Goal: Task Accomplishment & Management: Use online tool/utility

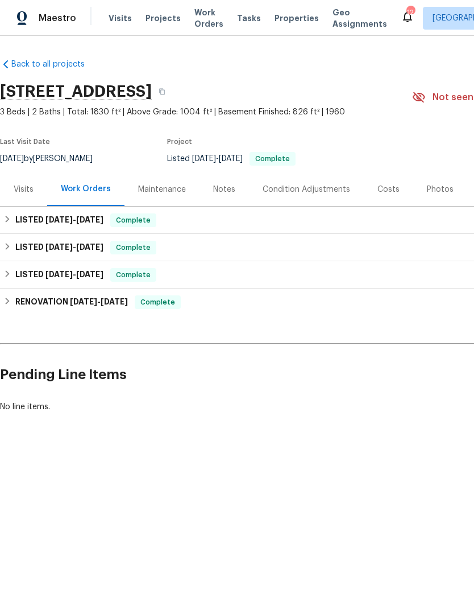
click at [284, 22] on span "Properties" at bounding box center [297, 18] width 44 height 11
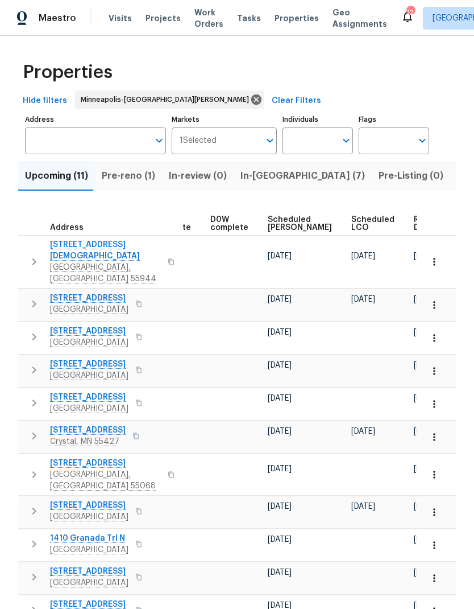
scroll to position [0, 286]
click at [415, 225] on span "Ready Date" at bounding box center [427, 224] width 25 height 16
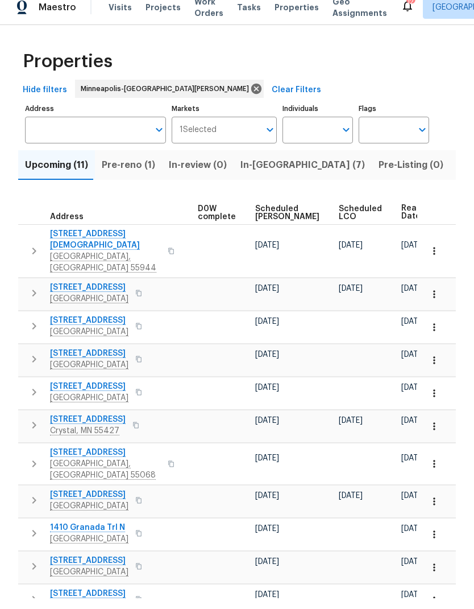
scroll to position [0, 299]
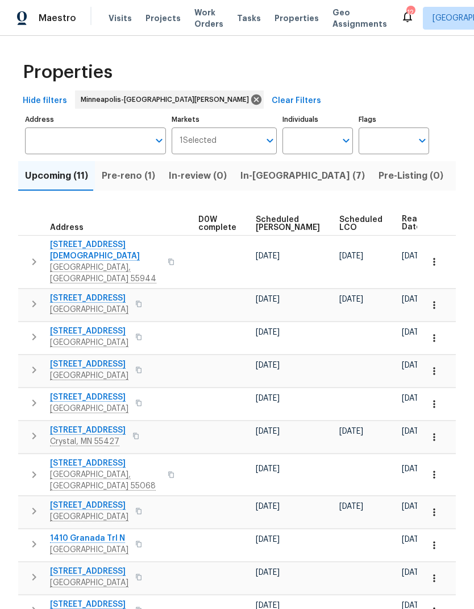
click at [156, 22] on span "Projects" at bounding box center [163, 18] width 35 height 11
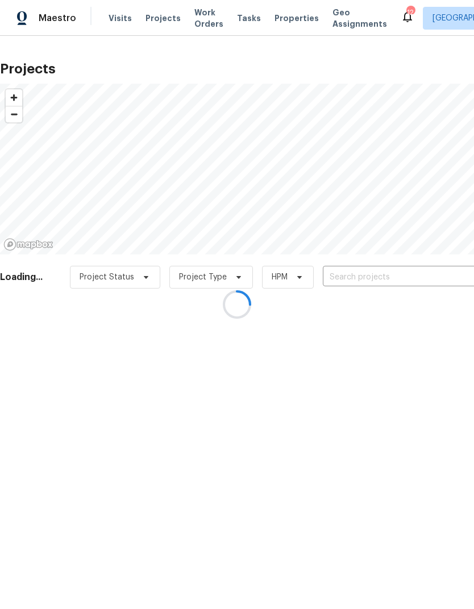
click at [377, 279] on div at bounding box center [237, 304] width 474 height 609
click at [380, 278] on div at bounding box center [237, 304] width 474 height 609
click at [381, 333] on div at bounding box center [237, 304] width 474 height 609
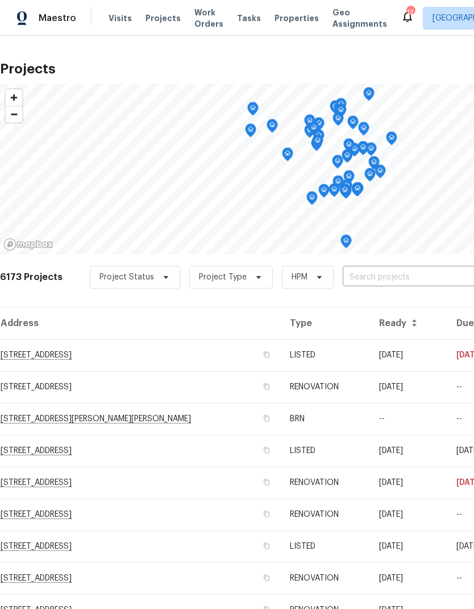
click at [395, 279] on input "text" at bounding box center [408, 277] width 130 height 18
type input "573 k"
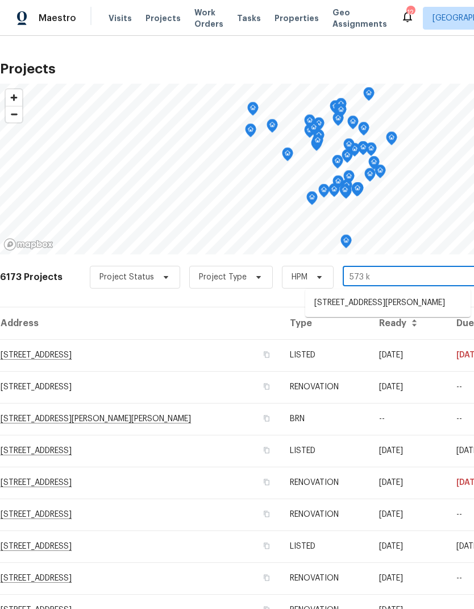
click at [383, 301] on li "573 Kayla Ln, Hanover, MN 55341" at bounding box center [388, 302] width 166 height 19
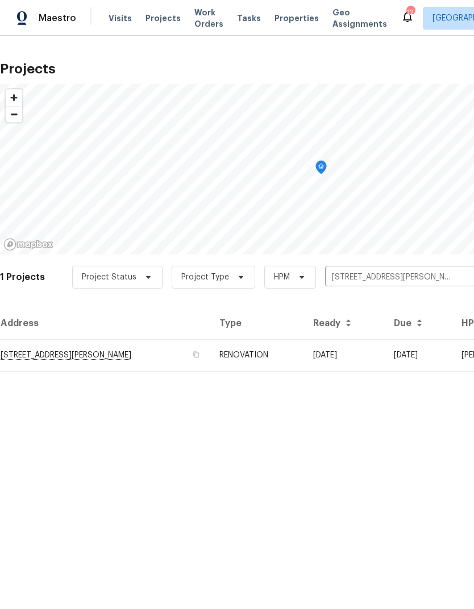
click at [73, 361] on td "573 Kayla Ln, Hanover, MN 55341" at bounding box center [105, 355] width 210 height 32
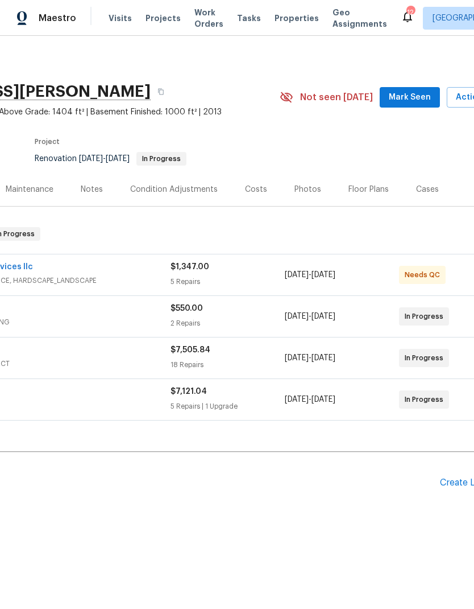
scroll to position [0, 154]
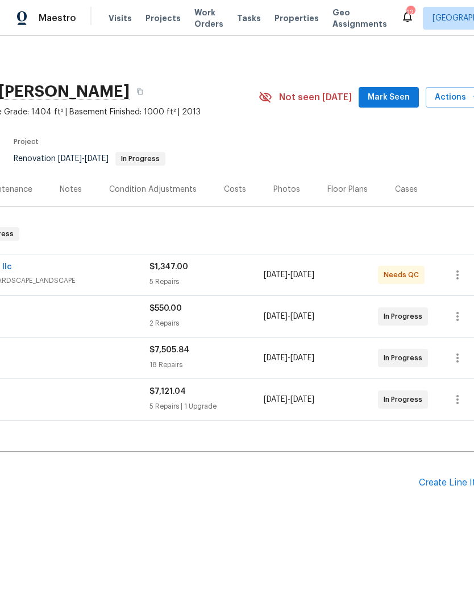
click at [342, 192] on div "Floor Plans" at bounding box center [348, 189] width 40 height 11
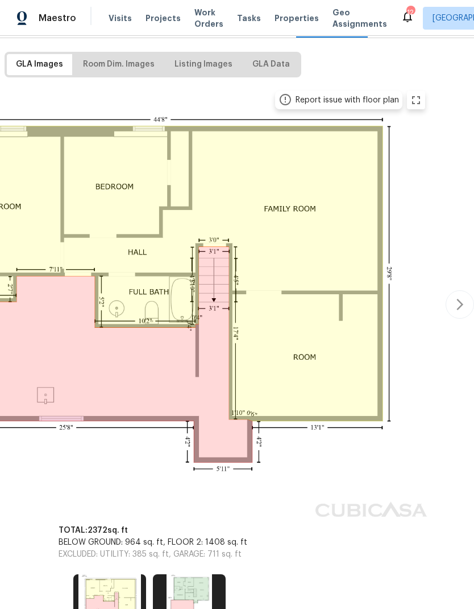
scroll to position [168, 168]
click at [463, 315] on button "button" at bounding box center [460, 304] width 28 height 28
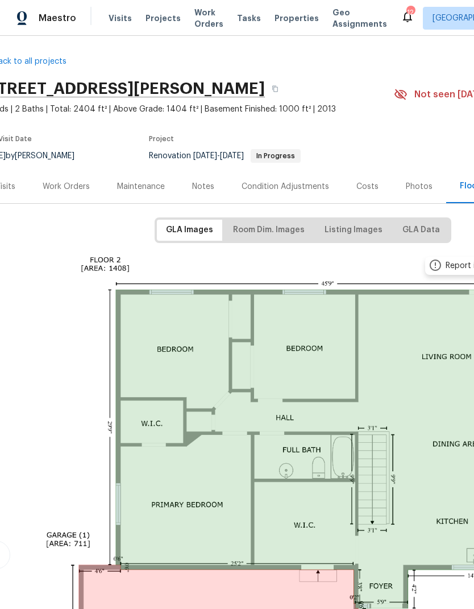
scroll to position [1, 21]
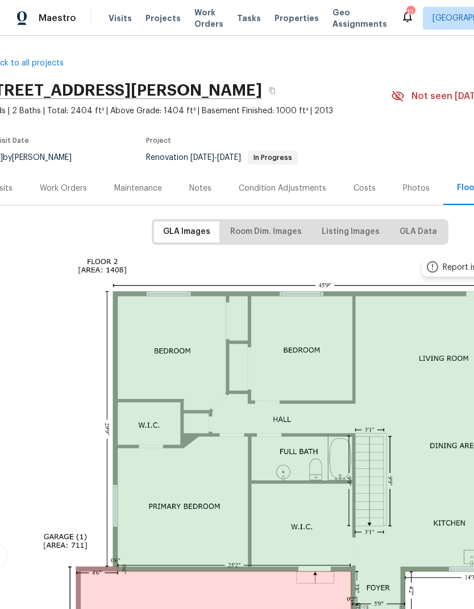
click at [66, 187] on div "Work Orders" at bounding box center [63, 188] width 47 height 11
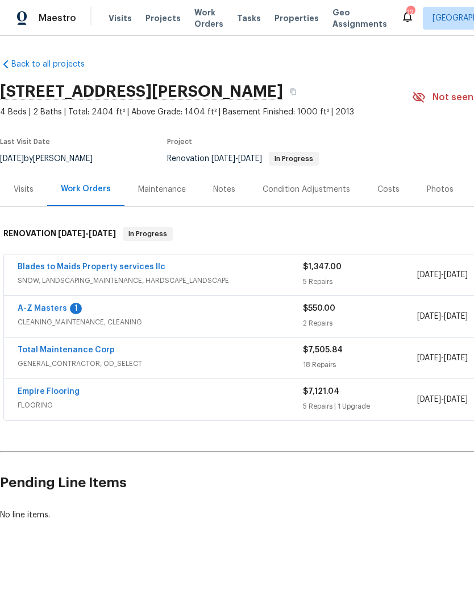
click at [85, 350] on link "Total Maintenance Corp" at bounding box center [66, 350] width 97 height 8
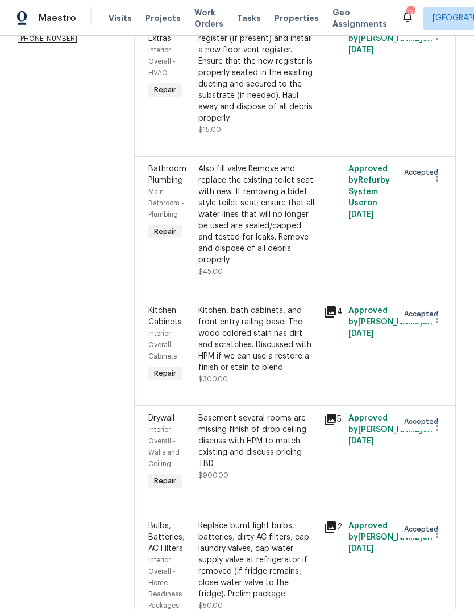
scroll to position [212, 0]
click at [276, 189] on div "Also fill valve Remove and replace the existing toilet seat with new. If removi…" at bounding box center [258, 215] width 118 height 102
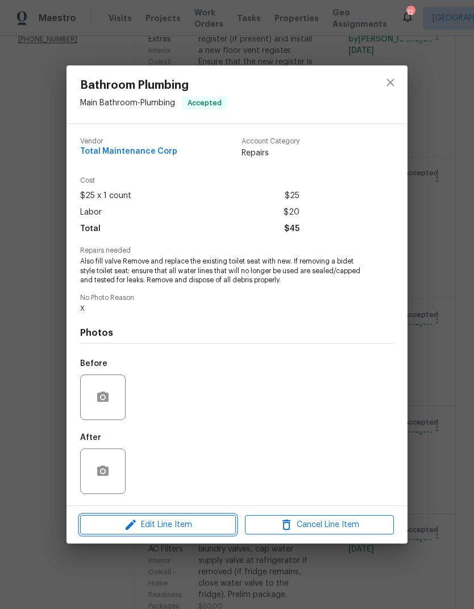
click at [182, 525] on span "Edit Line Item" at bounding box center [158, 525] width 149 height 14
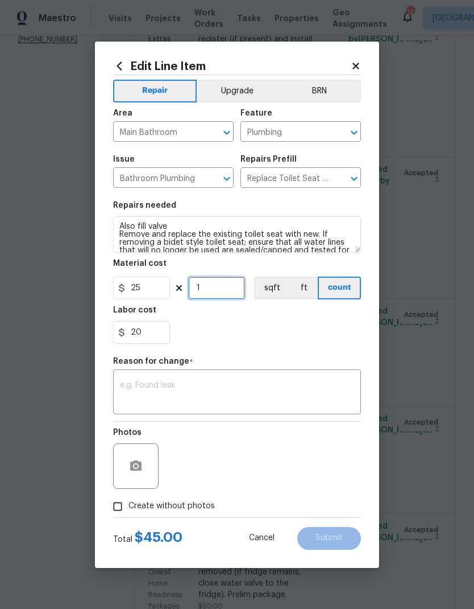
click at [217, 290] on input "1" at bounding box center [216, 287] width 57 height 23
type input "2"
click at [328, 339] on div "20" at bounding box center [237, 332] width 248 height 23
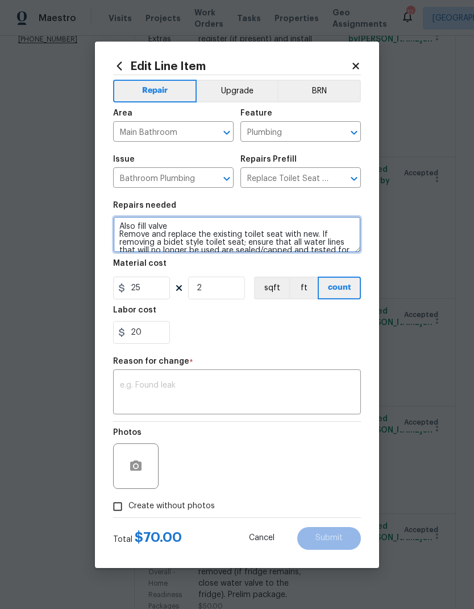
click at [142, 225] on textarea "Also fill valve Remove and replace the existing toilet seat with new. If removi…" at bounding box center [237, 234] width 248 height 36
click at [134, 225] on textarea "Also fill valve Remove and replace the existing toilet seat with new. If removi…" at bounding box center [237, 234] width 248 height 36
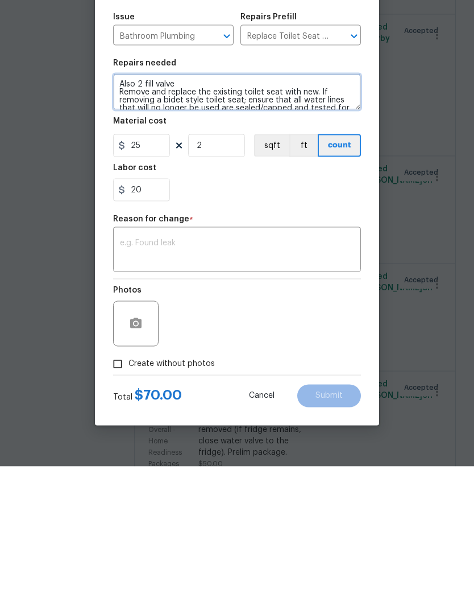
type textarea "Also 2 fill valve Remove and replace the existing toilet seat with new. If remo…"
click at [221, 381] on textarea at bounding box center [237, 393] width 234 height 24
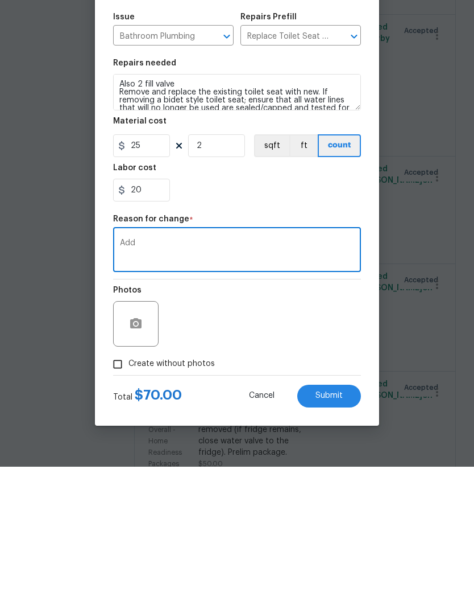
type textarea "Add"
click at [279, 421] on div "Photos" at bounding box center [237, 458] width 248 height 74
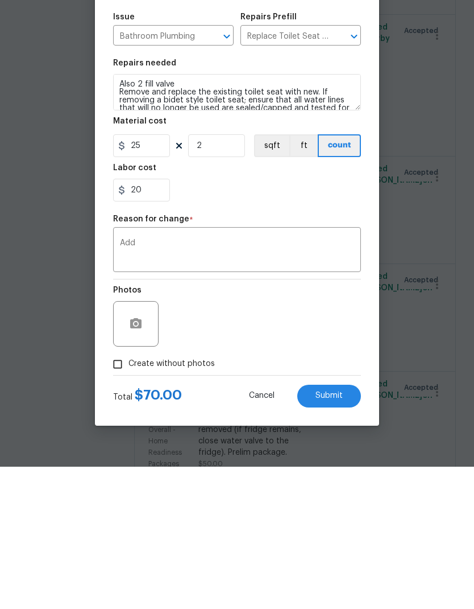
scroll to position [46, 0]
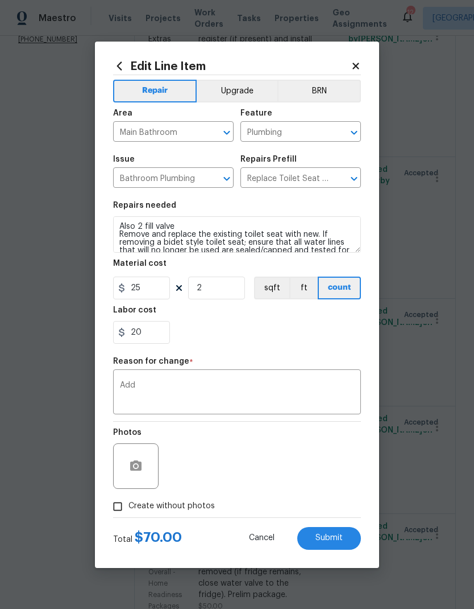
click at [341, 543] on button "Submit" at bounding box center [329, 538] width 64 height 23
type textarea "Also fill valve Remove and replace the existing toilet seat with new. If removi…"
type input "1"
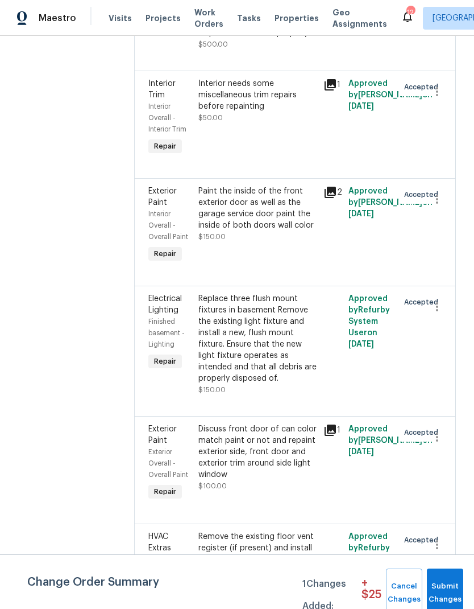
scroll to position [1936, 0]
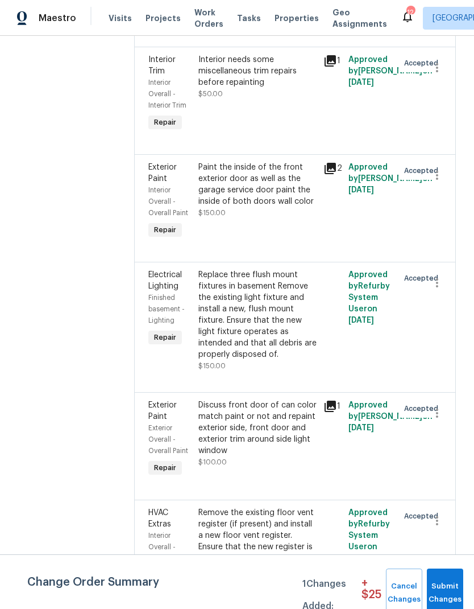
click at [261, 269] on div "Replace three flush mount fixtures in basement Remove the existing light fixtur…" at bounding box center [258, 314] width 118 height 91
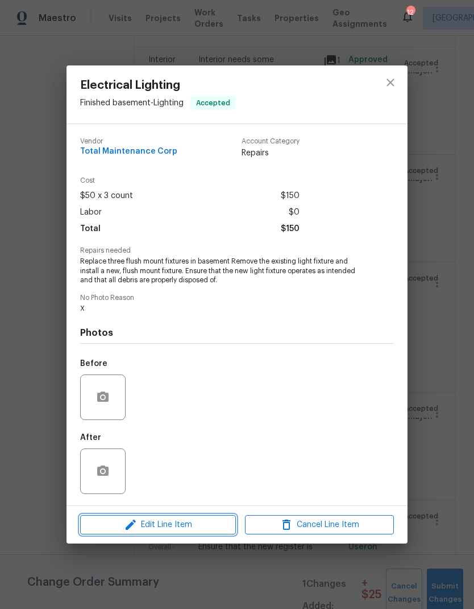
click at [179, 531] on span "Edit Line Item" at bounding box center [158, 525] width 149 height 14
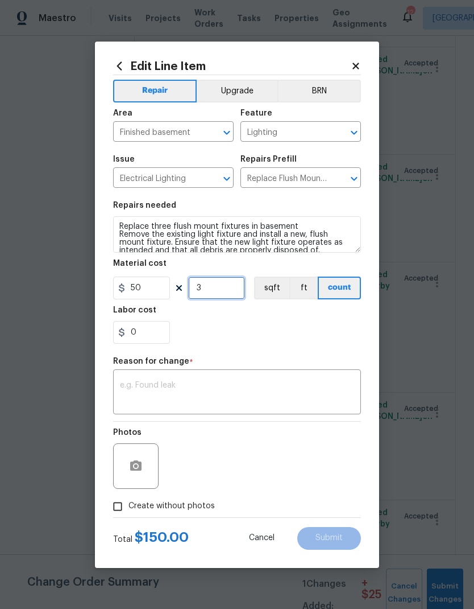
click at [220, 280] on input "3" at bounding box center [216, 287] width 57 height 23
click at [218, 299] on input "3" at bounding box center [216, 287] width 57 height 23
type input "4"
click at [224, 283] on input "3" at bounding box center [216, 287] width 57 height 23
type input "0"
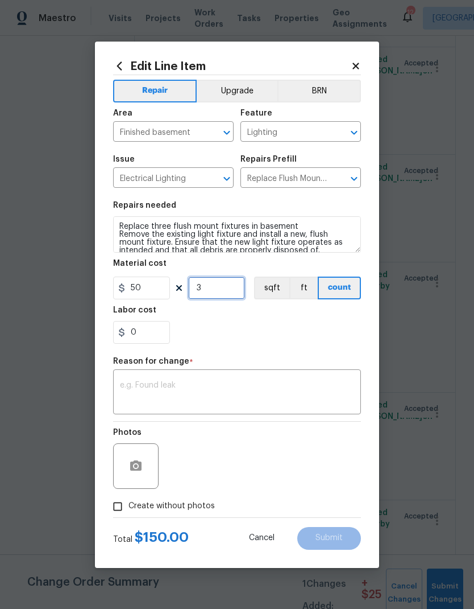
click at [218, 292] on input "3" at bounding box center [216, 287] width 57 height 23
type input "4"
click at [288, 343] on div "0" at bounding box center [237, 332] width 248 height 23
click at [196, 390] on textarea at bounding box center [237, 393] width 234 height 24
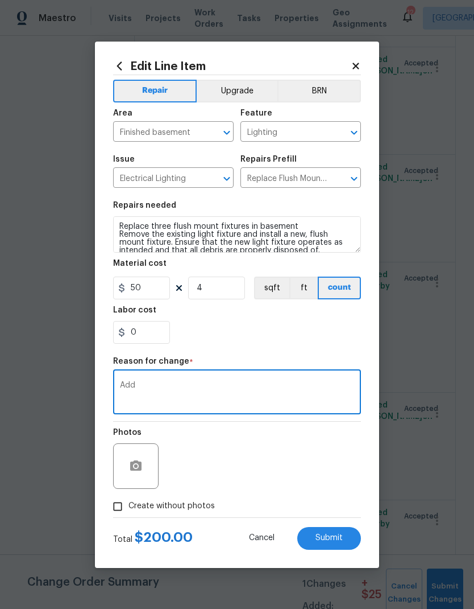
type textarea "Add"
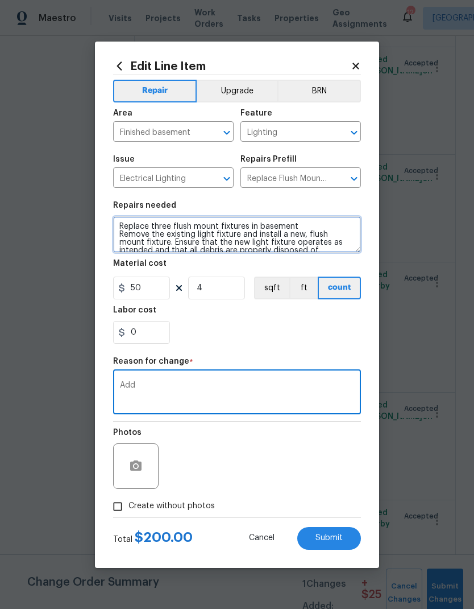
click at [168, 228] on textarea "Replace three flush mount fixtures in basement Remove the existing light fixtur…" at bounding box center [237, 234] width 248 height 36
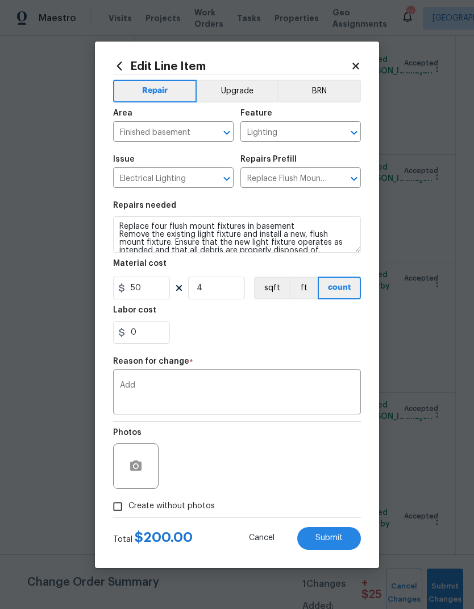
click at [273, 317] on div "Labor cost" at bounding box center [237, 313] width 248 height 15
click at [339, 541] on span "Submit" at bounding box center [329, 538] width 27 height 9
type textarea "Replace three flush mount fixtures in basement Remove the existing light fixtur…"
type input "3"
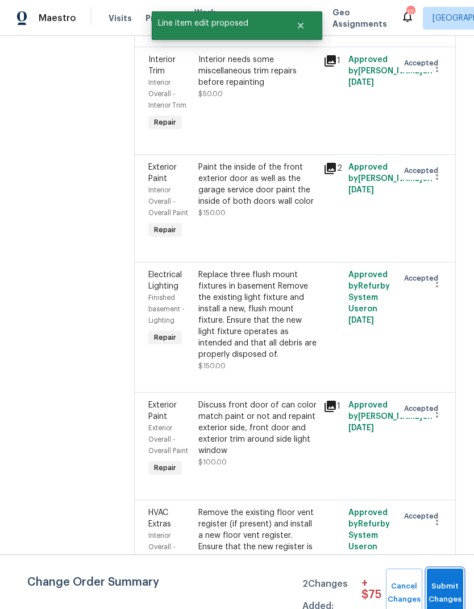
click at [439, 591] on span "Submit Changes" at bounding box center [445, 593] width 25 height 26
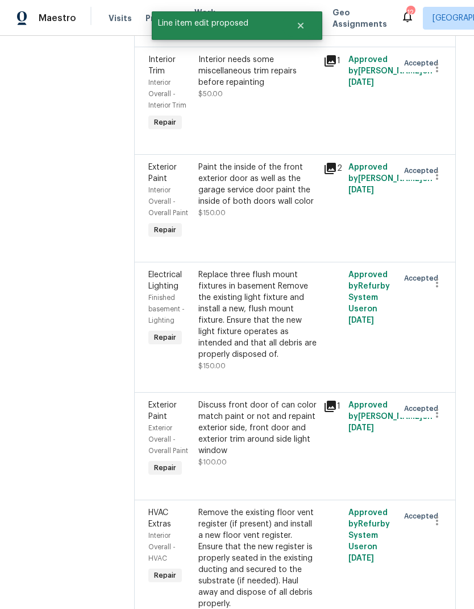
scroll to position [0, 0]
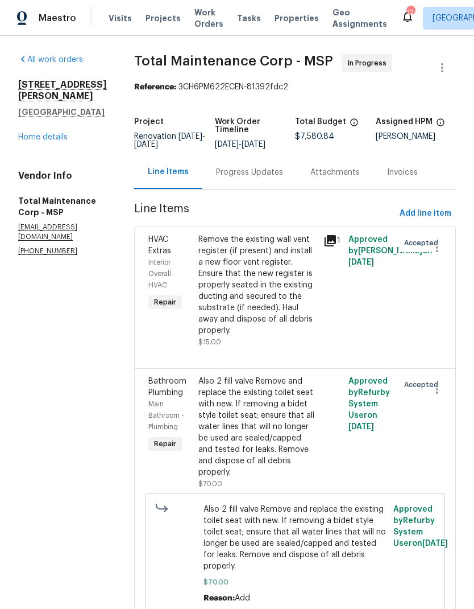
click at [57, 141] on link "Home details" at bounding box center [42, 137] width 49 height 8
